Goal: Navigation & Orientation: Understand site structure

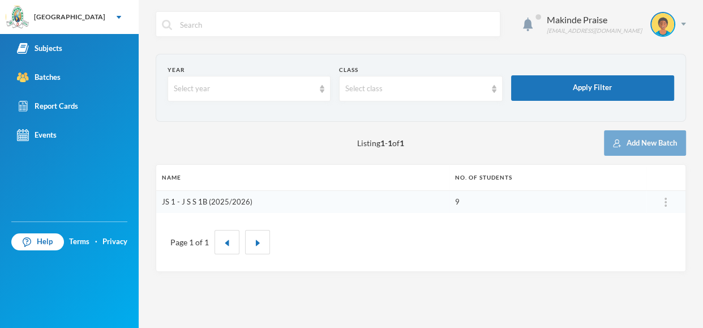
click at [220, 200] on link "JS 1 - J S S 1B (2025/2026)" at bounding box center [207, 201] width 91 height 9
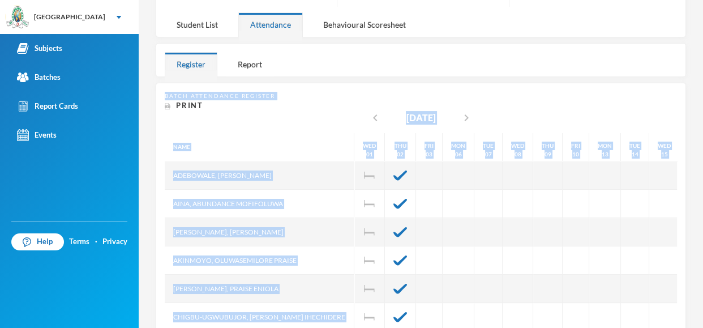
scroll to position [182, 0]
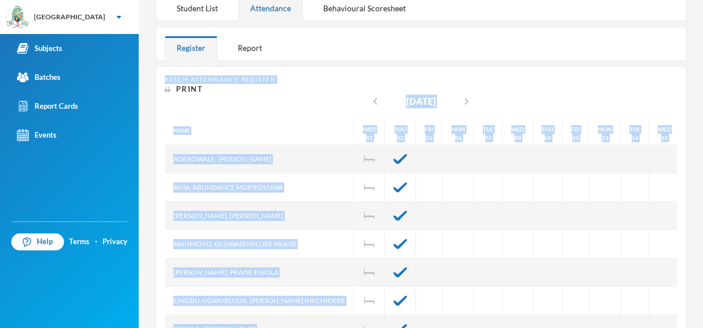
drag, startPoint x: 702, startPoint y: 58, endPoint x: 702, endPoint y: 161, distance: 103.0
click at [702, 161] on div "Makinde Praise [EMAIL_ADDRESS][DOMAIN_NAME] Options JS 1 - J S S 1B (2025/2026)…" at bounding box center [421, 164] width 564 height 328
click at [580, 75] on div "Batch Attendance Register Print" at bounding box center [421, 85] width 512 height 20
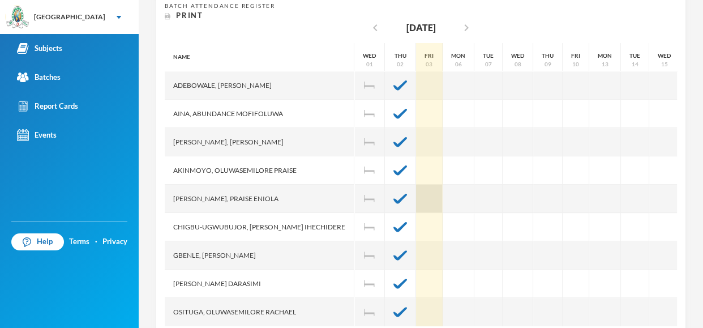
scroll to position [256, 0]
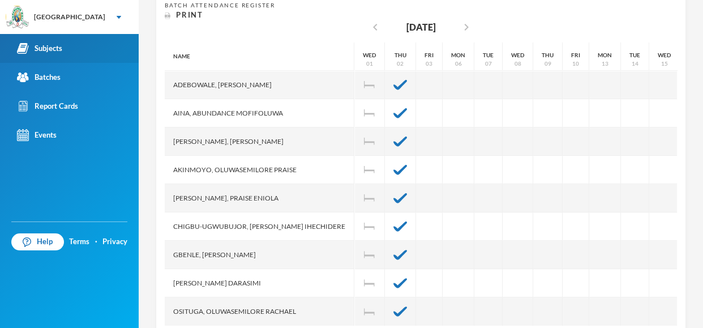
click at [57, 48] on div "Subjects" at bounding box center [39, 48] width 45 height 12
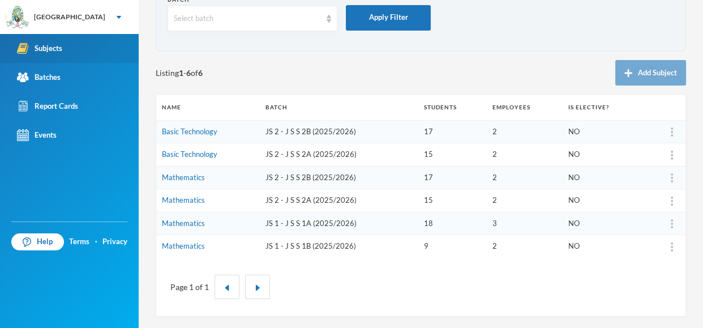
scroll to position [69, 0]
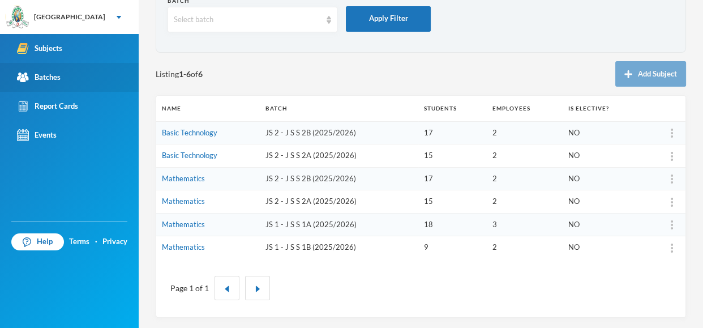
click at [41, 72] on div "Batches" at bounding box center [39, 77] width 44 height 12
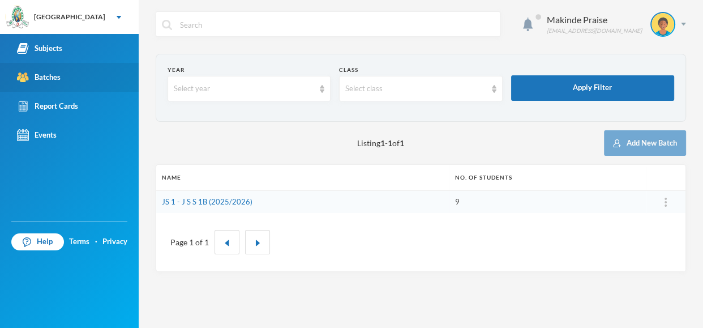
click at [73, 78] on link "Batches" at bounding box center [69, 77] width 139 height 29
click at [220, 91] on div "Select year" at bounding box center [244, 88] width 140 height 11
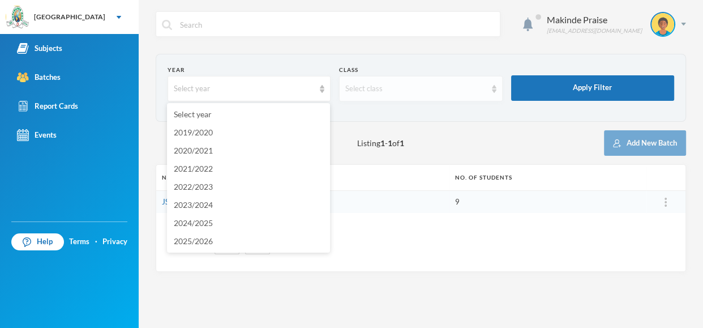
click at [428, 84] on div "Select class" at bounding box center [415, 88] width 140 height 11
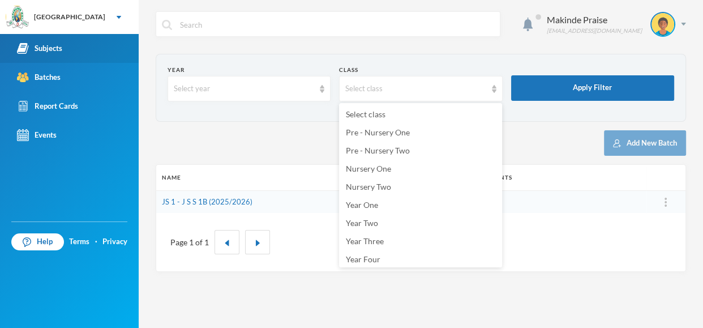
click at [66, 57] on link "Subjects" at bounding box center [69, 48] width 139 height 29
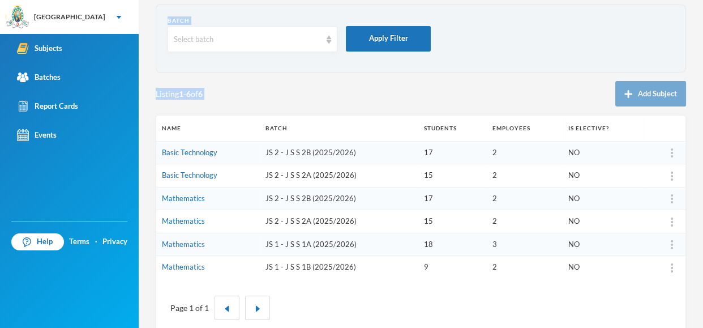
scroll to position [69, 0]
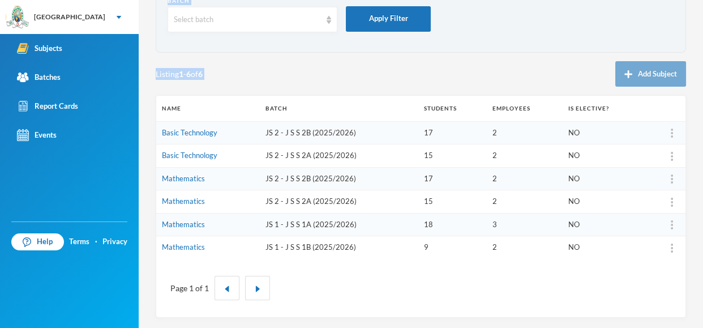
drag, startPoint x: 702, startPoint y: 24, endPoint x: 702, endPoint y: 95, distance: 70.7
click at [702, 95] on div "Makinde Praise [EMAIL_ADDRESS][DOMAIN_NAME] Batch Select batch Apply Filter Lis…" at bounding box center [421, 164] width 564 height 328
click at [328, 82] on div "Listing 1 - 6 of 6 Add Subject" at bounding box center [421, 73] width 530 height 25
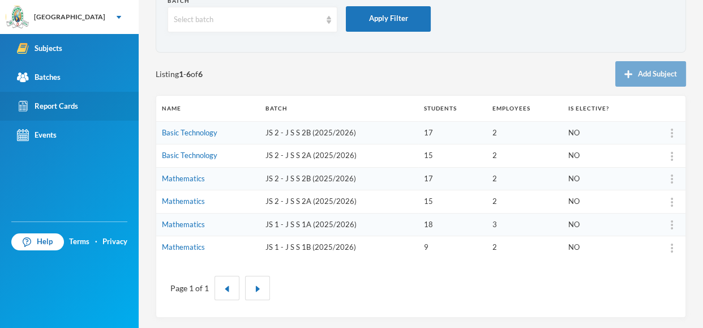
click at [42, 102] on div "Report Cards" at bounding box center [47, 106] width 61 height 12
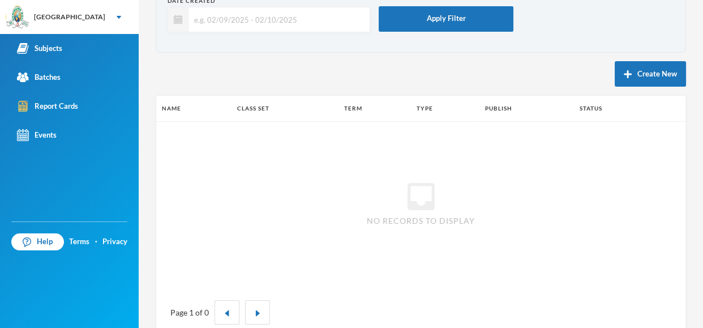
click at [702, 94] on div "Makinde Praise [EMAIL_ADDRESS][DOMAIN_NAME] Date Created Apply Filter Create Ne…" at bounding box center [421, 164] width 564 height 328
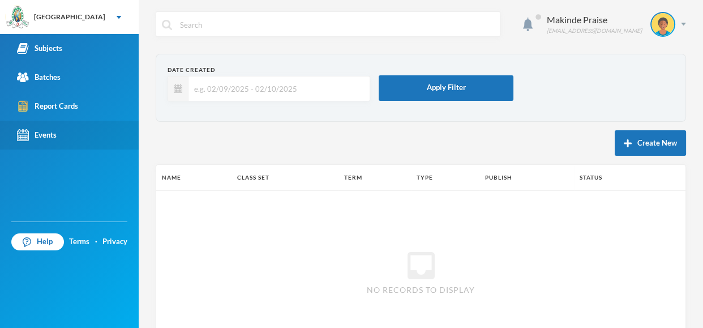
click at [38, 134] on div "Events" at bounding box center [37, 135] width 40 height 12
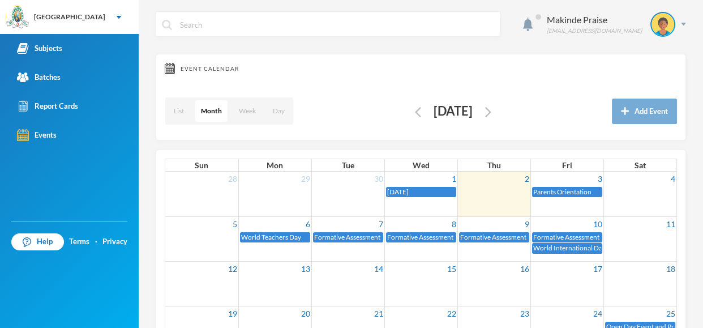
click at [702, 59] on div "Makinde Praise [EMAIL_ADDRESS][DOMAIN_NAME] Event Calendar List Month Week Day …" at bounding box center [421, 164] width 564 height 328
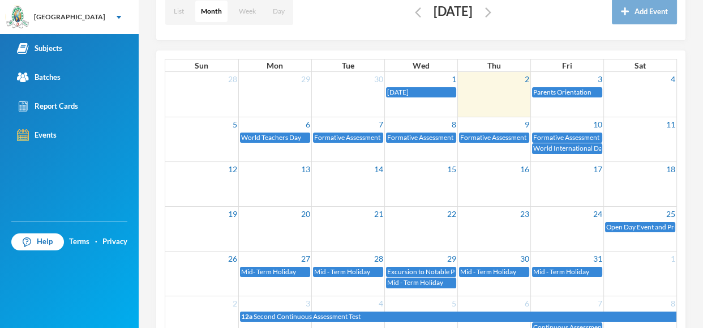
scroll to position [135, 0]
